Goal: Find specific page/section: Find specific page/section

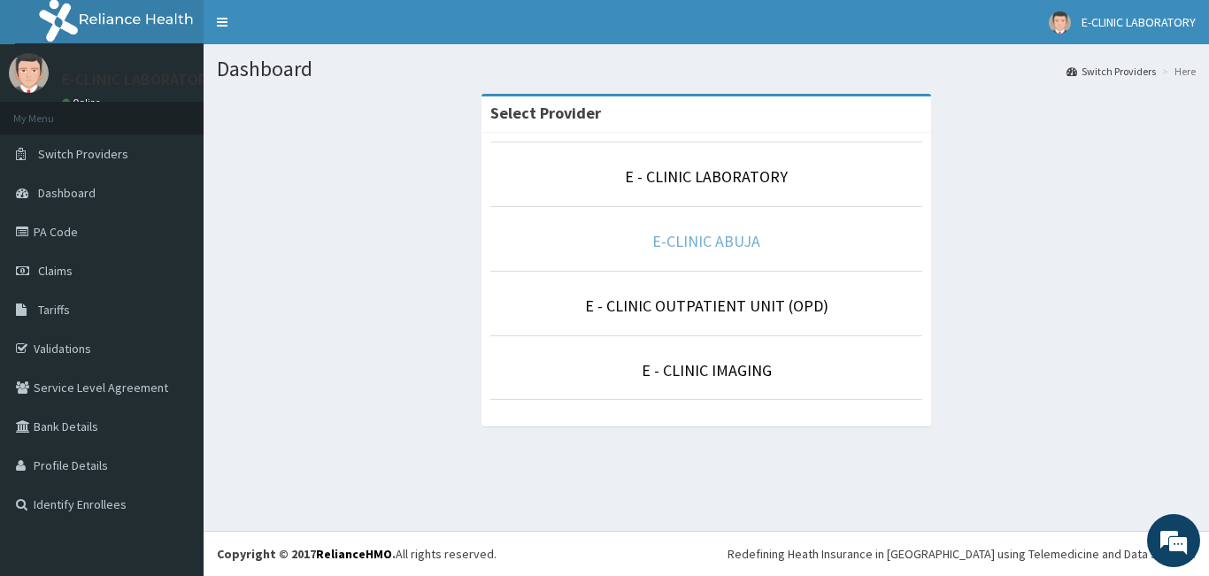
click at [685, 243] on link "E-CLINIC ABUJA" at bounding box center [706, 241] width 108 height 20
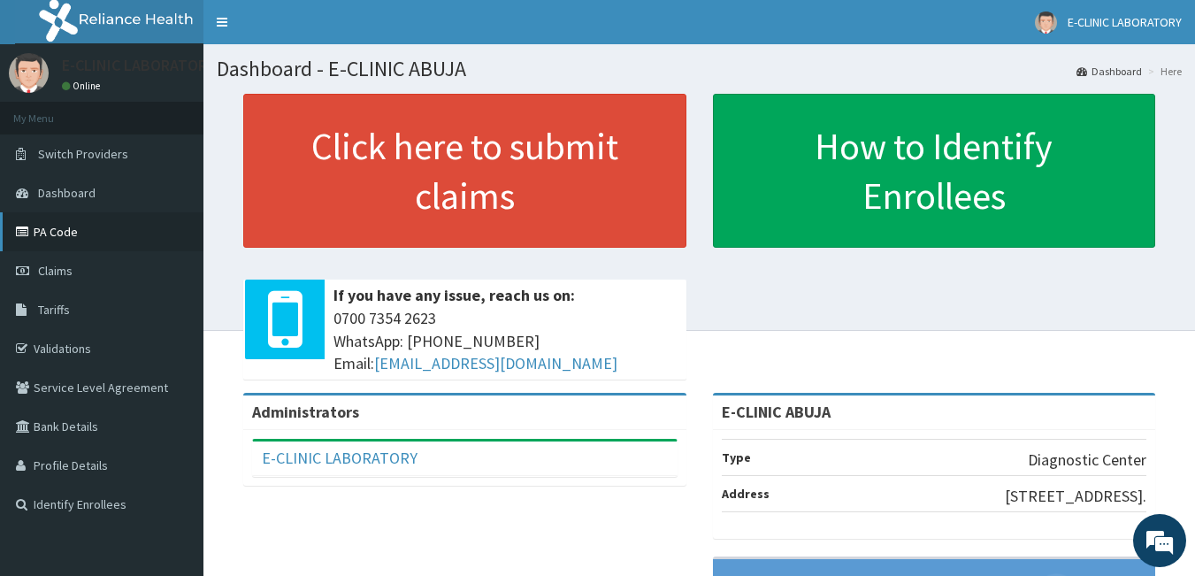
click at [45, 234] on link "PA Code" at bounding box center [101, 231] width 203 height 39
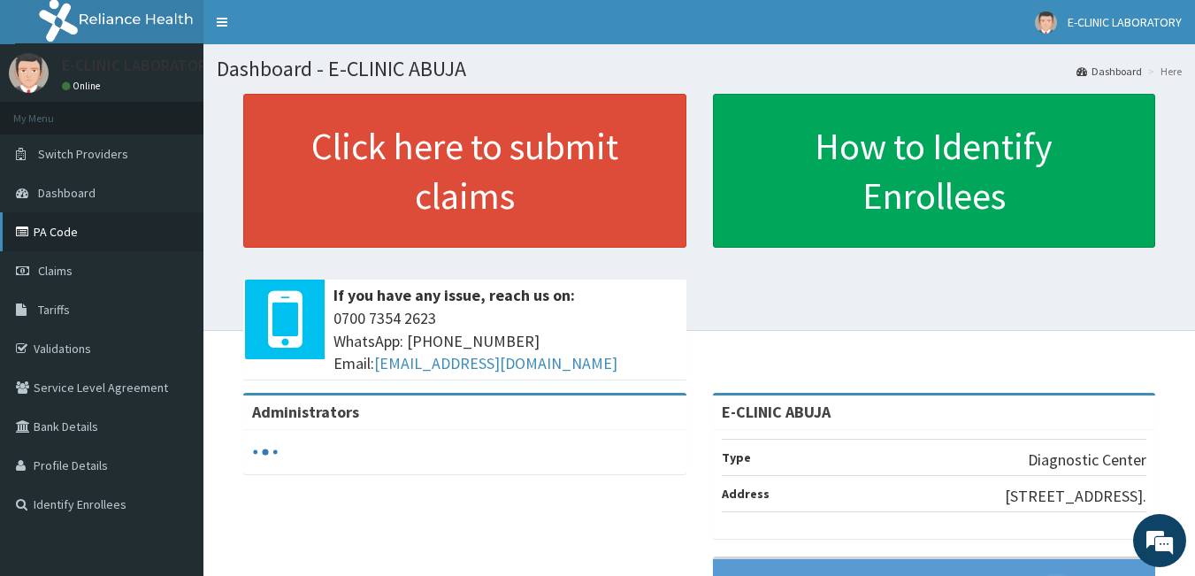
click at [65, 230] on link "PA Code" at bounding box center [101, 231] width 203 height 39
